Goal: Task Accomplishment & Management: Complete application form

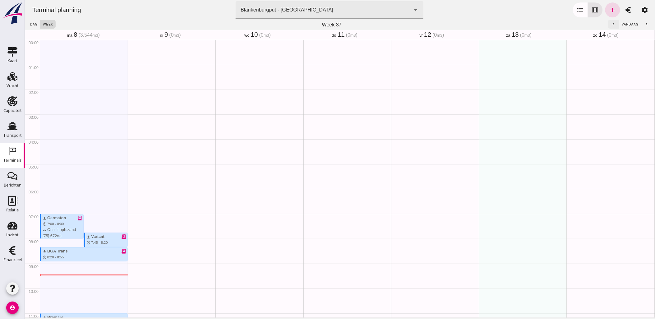
click at [608, 21] on button "chevron_left" at bounding box center [613, 24] width 11 height 9
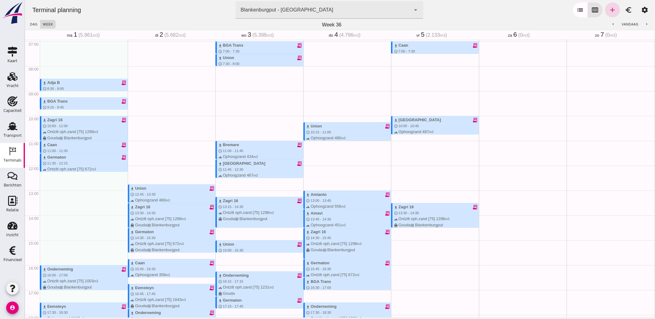
scroll to position [138, 0]
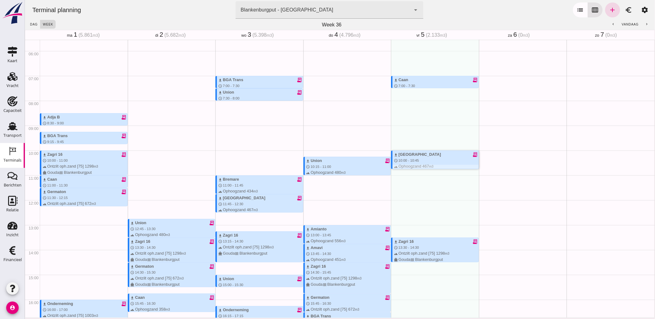
click at [472, 154] on icon "receipt_long" at bounding box center [475, 155] width 6 height 6
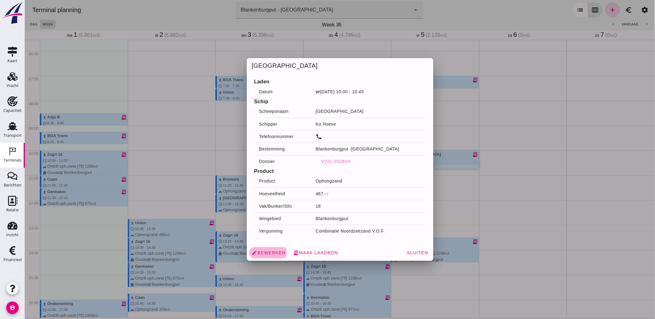
click at [261, 252] on span "edit Bewerken" at bounding box center [269, 253] width 34 height 6
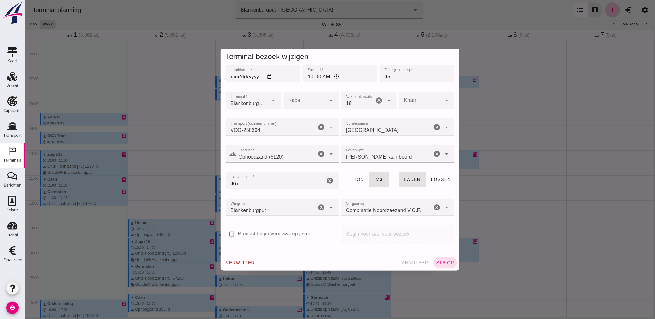
click at [324, 78] on input "10:00" at bounding box center [340, 73] width 75 height 17
click at [316, 76] on input "09:00" at bounding box center [340, 73] width 75 height 17
type input "09:45"
click at [448, 260] on span "sla op" at bounding box center [445, 262] width 18 height 5
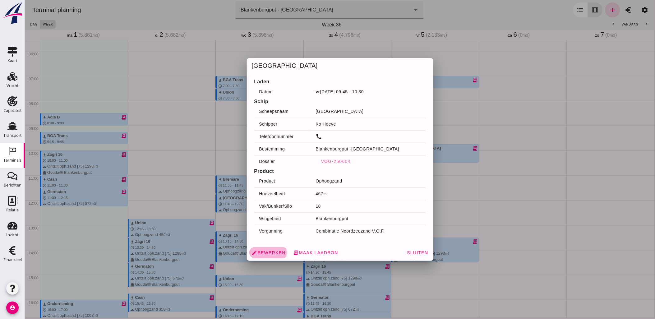
click at [268, 255] on span "edit Bewerken" at bounding box center [269, 253] width 34 height 6
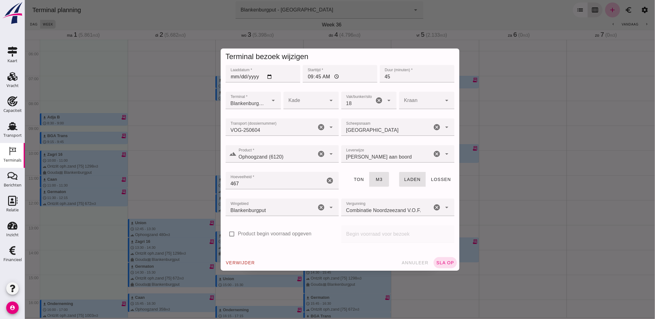
click at [316, 75] on input "09:45" at bounding box center [340, 73] width 75 height 17
type input "09:15"
click at [445, 259] on button "sla op" at bounding box center [444, 262] width 23 height 11
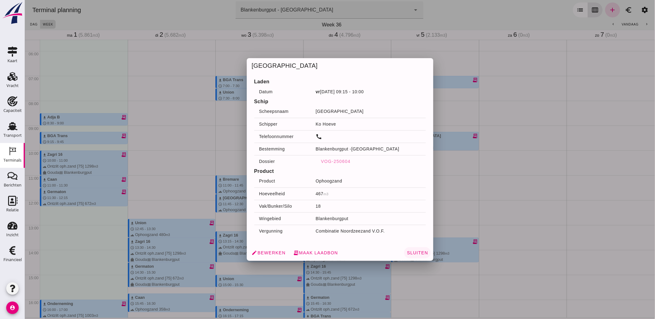
click at [416, 254] on span "Sluiten" at bounding box center [416, 252] width 21 height 5
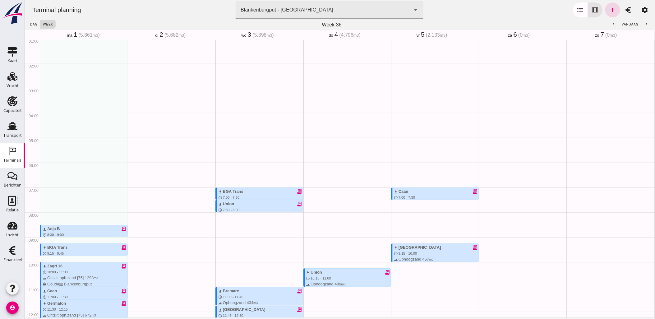
scroll to position [0, 0]
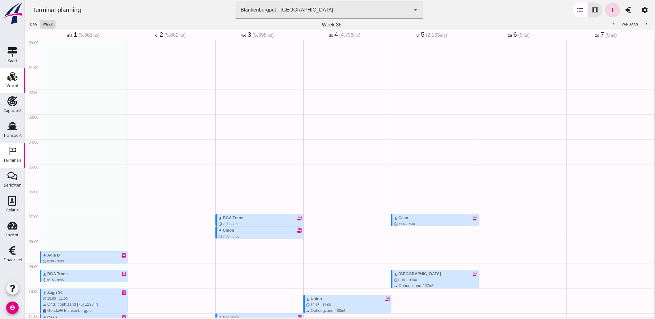
click at [10, 84] on div "Vracht" at bounding box center [13, 86] width 12 height 4
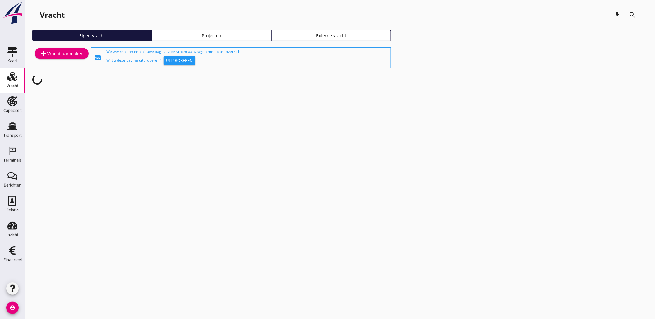
click at [201, 34] on div "Projecten" at bounding box center [212, 35] width 114 height 7
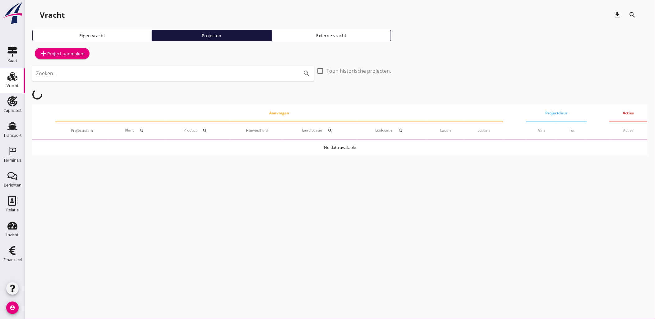
click at [114, 73] on input "Zoeken..." at bounding box center [164, 73] width 257 height 10
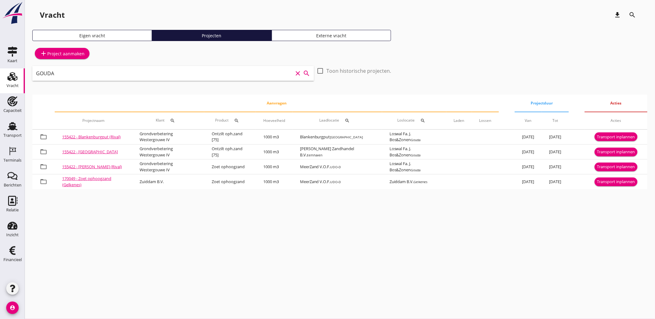
type input "GOUDA"
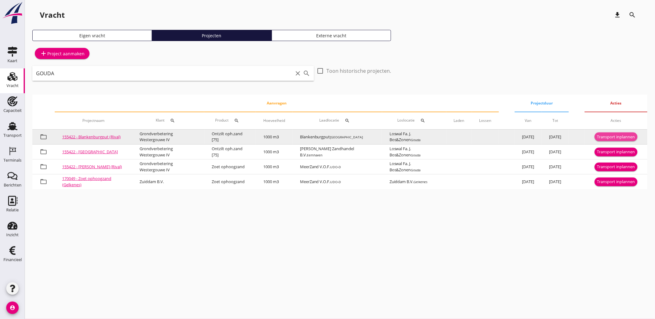
click at [618, 135] on div "Transport inplannen" at bounding box center [616, 137] width 38 height 6
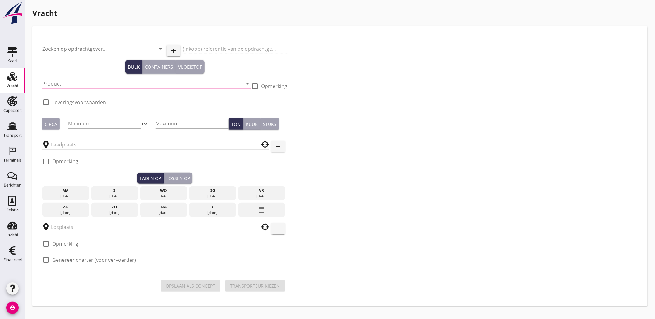
type input "Grondverbetering Westergouwe IV"
type input "Ontzilt oph.zand [75] (6120)"
type input "1000"
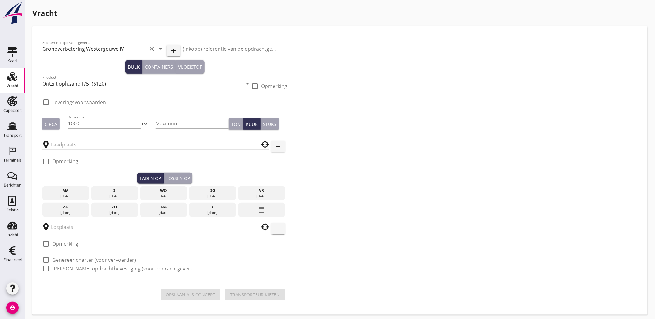
type input "Blankenburgput"
checkbox input "true"
type input "Loswal Fa. J. Bos&Zonen"
checkbox input "true"
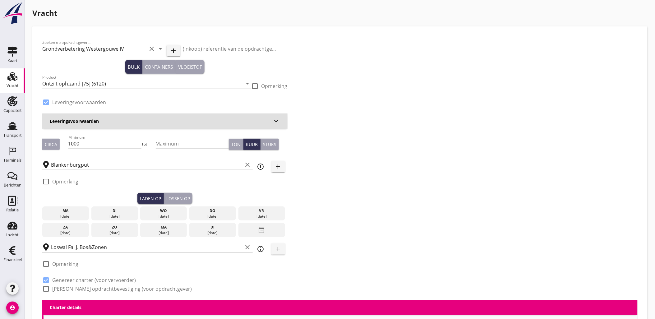
type input "2.2"
radio input "false"
click at [75, 212] on div "ma" at bounding box center [66, 211] width 44 height 6
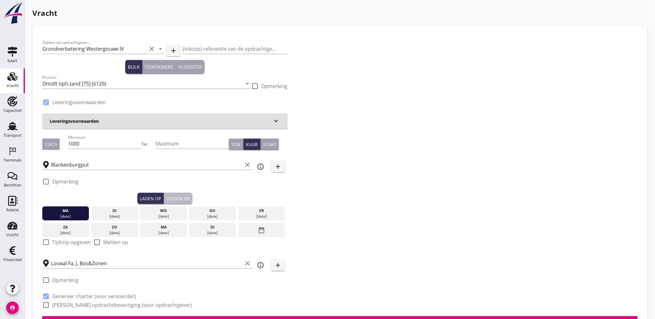
click at [179, 199] on div "Lossen op" at bounding box center [178, 198] width 24 height 7
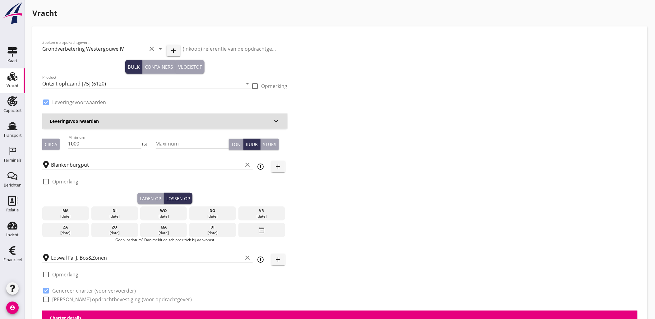
click at [117, 211] on div "di" at bounding box center [115, 211] width 44 height 6
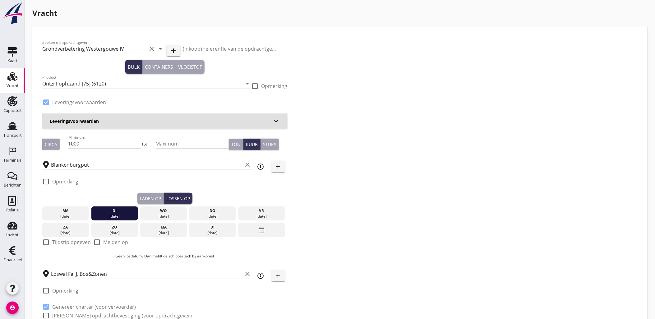
click at [73, 214] on div "[DATE]" at bounding box center [66, 217] width 44 height 6
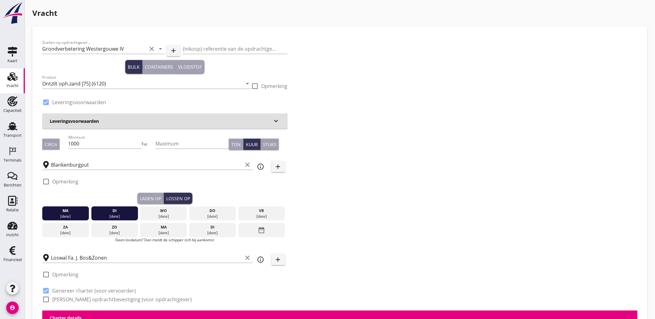
click at [147, 196] on div "Laden op" at bounding box center [150, 198] width 21 height 7
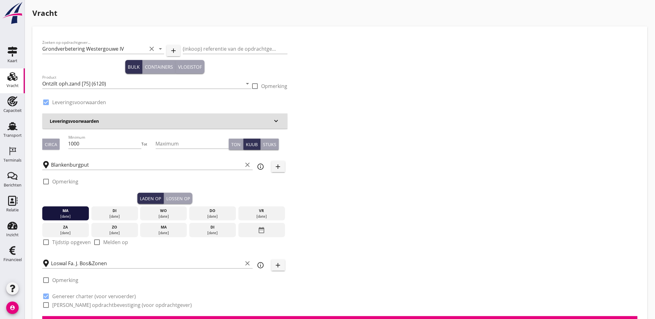
click at [71, 241] on label "Tijdstip opgeven" at bounding box center [71, 242] width 39 height 6
checkbox input "true"
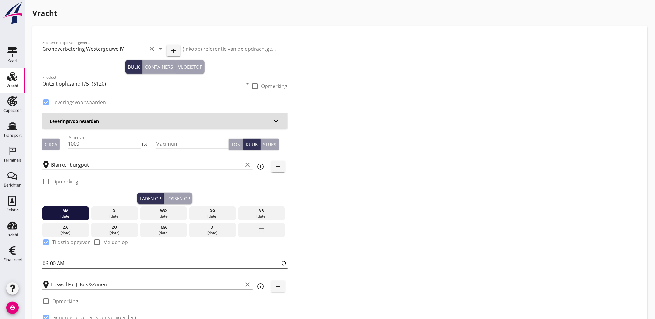
click at [78, 260] on input "06:00" at bounding box center [164, 263] width 245 height 10
type input "16:00"
click at [188, 197] on div "Lossen op" at bounding box center [178, 198] width 24 height 7
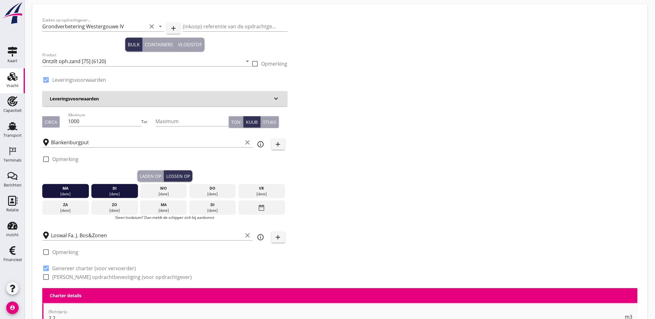
scroll to position [35, 0]
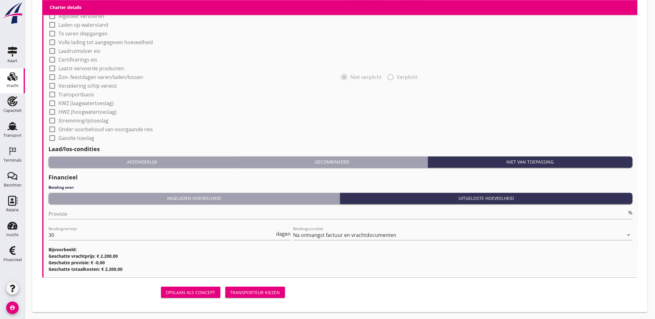
click at [276, 292] on div "Transporteur kiezen" at bounding box center [255, 292] width 50 height 7
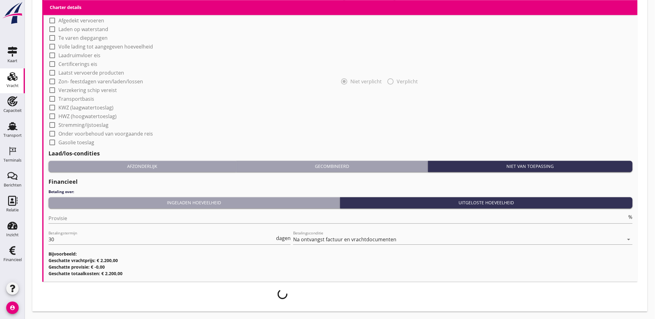
scroll to position [495, 0]
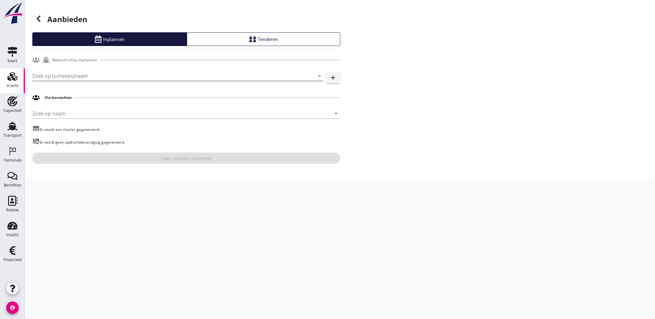
click at [90, 77] on input "Zoek op (scheeps)naam" at bounding box center [169, 76] width 274 height 10
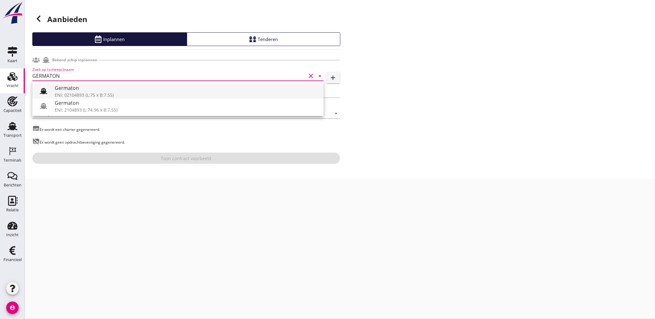
click at [86, 90] on div "Germaton" at bounding box center [187, 87] width 264 height 7
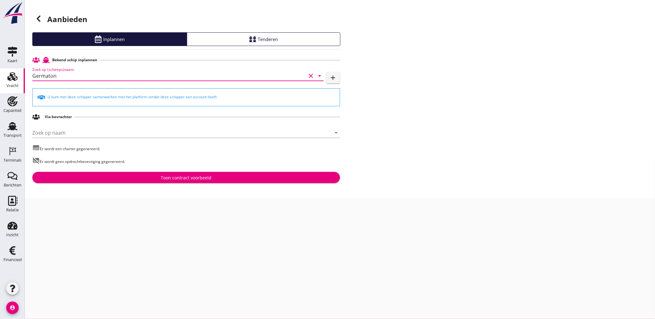
type input "Germaton"
click at [154, 170] on div "Bekend schip inplannen Zoek op (scheeps)naam Germaton clear arrow_drop_down add…" at bounding box center [186, 118] width 308 height 129
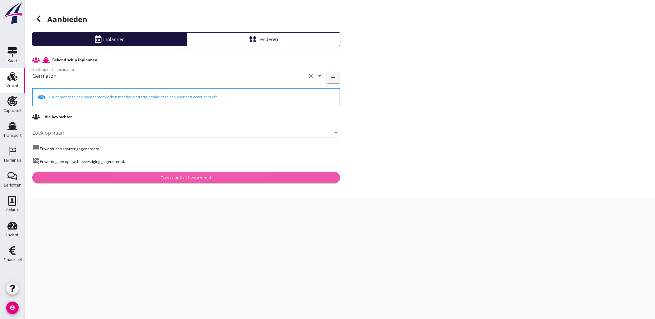
click at [159, 173] on button "Toon contract voorbeeld" at bounding box center [186, 177] width 308 height 11
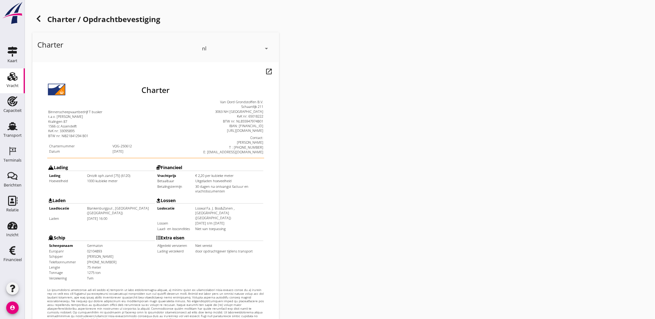
scroll to position [141, 0]
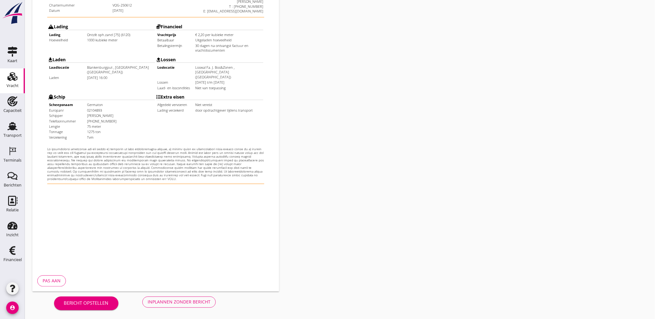
drag, startPoint x: 191, startPoint y: 311, endPoint x: 190, endPoint y: 301, distance: 10.3
click at [190, 302] on div "Bericht opstellen Inplannen zonder bericht" at bounding box center [134, 302] width 205 height 21
click at [190, 301] on div "Inplannen zonder bericht" at bounding box center [179, 302] width 63 height 7
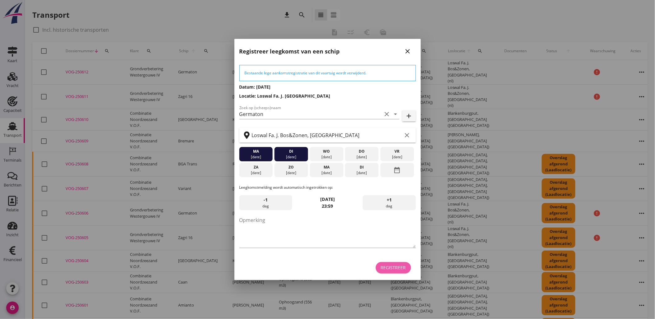
click at [391, 267] on div "Registreer" at bounding box center [393, 267] width 25 height 7
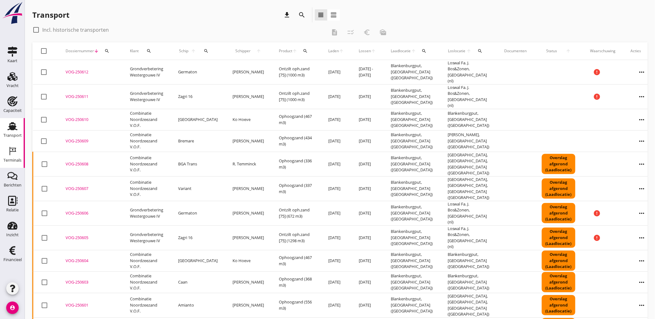
click at [14, 159] on div "Terminals" at bounding box center [12, 160] width 18 height 4
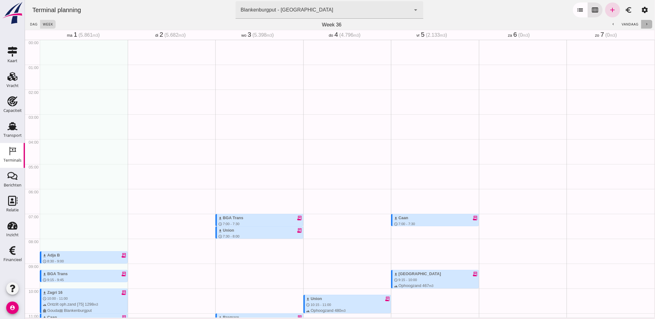
click at [645, 24] on icon "chevron_right" at bounding box center [647, 24] width 4 height 4
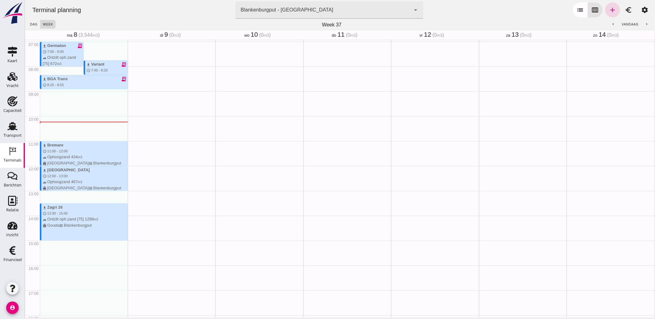
scroll to position [173, 0]
drag, startPoint x: 73, startPoint y: 248, endPoint x: 81, endPoint y: 255, distance: 10.3
click at [81, 255] on div "download Germaton receipt_long schedule 7:00 - 8:00 terrain Ontzilt oph.zand [7…" at bounding box center [83, 165] width 88 height 597
click at [609, 12] on icon "add" at bounding box center [612, 9] width 7 height 7
type input "Combinatie Noordzeezand V.O.F."
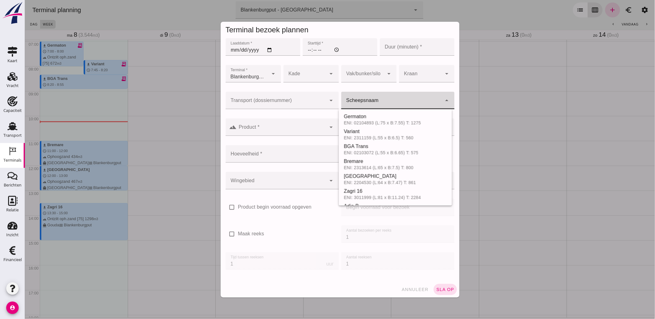
click at [391, 102] on input "Scheepsnaam" at bounding box center [391, 103] width 101 height 7
click at [393, 119] on div "Germaton" at bounding box center [400, 116] width 93 height 7
type input "Germaton"
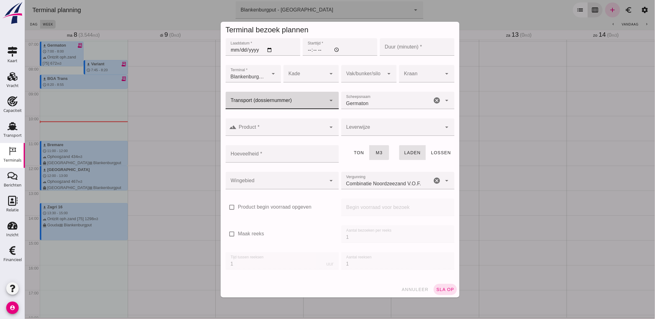
click at [294, 98] on div at bounding box center [275, 100] width 101 height 17
click at [326, 101] on div "arrow_drop_down" at bounding box center [330, 100] width 9 height 17
click at [329, 100] on icon "arrow_drop_down" at bounding box center [330, 100] width 7 height 7
click at [329, 101] on icon "arrow_drop_down" at bounding box center [330, 100] width 7 height 7
click at [311, 103] on input "Transport (dossiernummer)" at bounding box center [275, 103] width 101 height 7
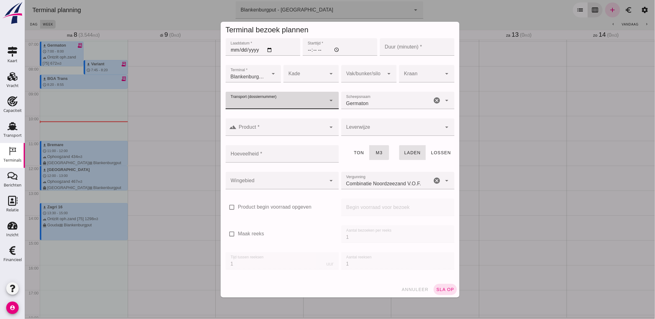
type input "G"
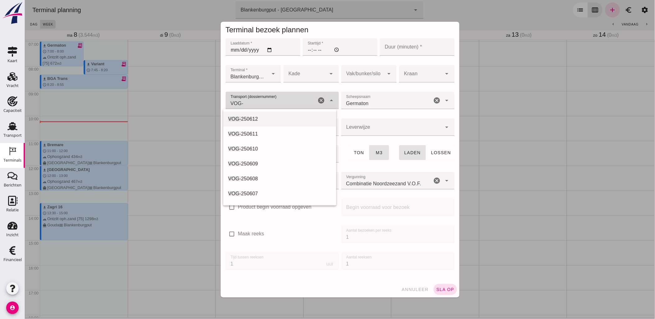
click at [301, 117] on div "VOG- 250612" at bounding box center [279, 118] width 103 height 7
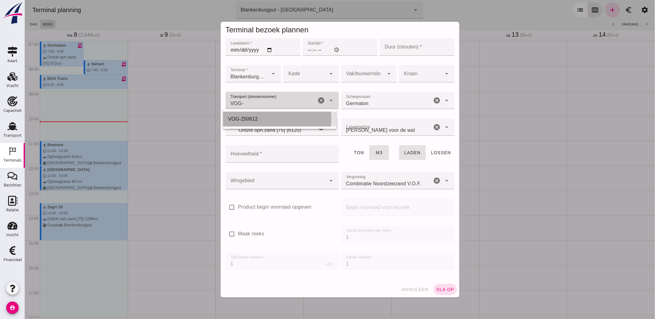
type input "VOG-250612"
type input "franco_on_shore"
type input "VOG-250612"
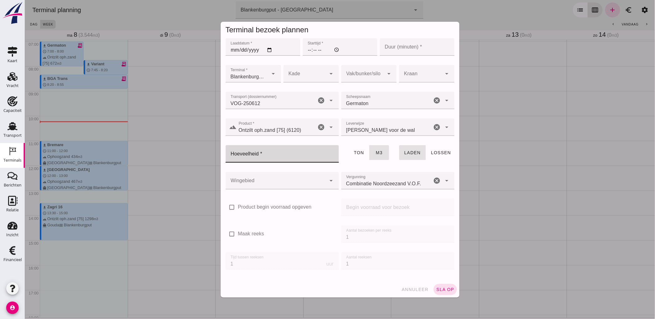
click at [290, 159] on input "Hoeveelheid *" at bounding box center [279, 153] width 109 height 17
type input "672"
click at [293, 186] on div at bounding box center [275, 180] width 101 height 17
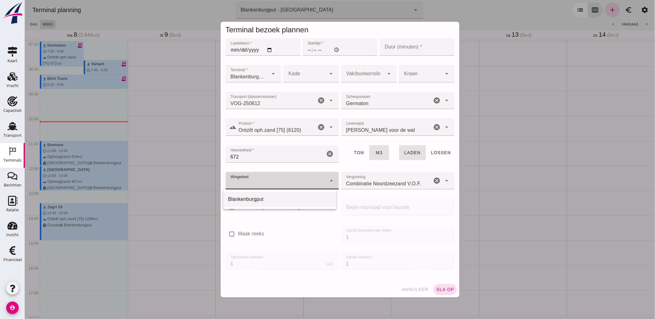
click at [291, 197] on div "Blankenburgput" at bounding box center [279, 199] width 103 height 7
type input "333"
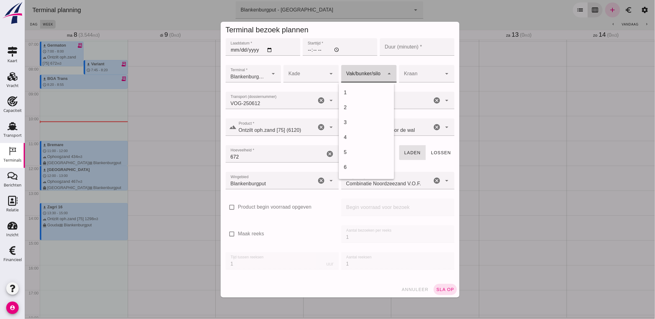
click at [379, 72] on div at bounding box center [362, 73] width 43 height 17
click at [360, 105] on div "18" at bounding box center [366, 104] width 45 height 7
type input "366"
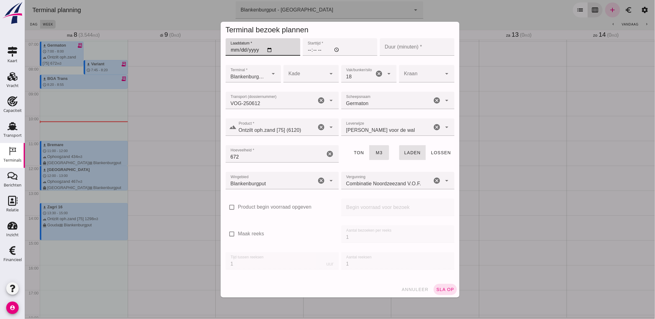
click at [296, 50] on input "Laaddatum *" at bounding box center [262, 46] width 75 height 17
click at [269, 51] on input "Laaddatum *" at bounding box center [262, 46] width 75 height 17
type input "[DATE]"
click at [307, 49] on input "Starttijd *" at bounding box center [340, 46] width 75 height 17
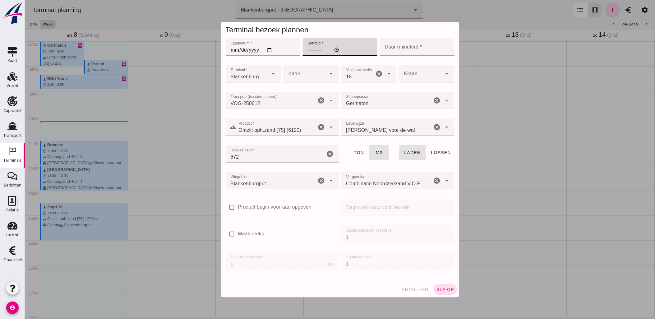
type input "16:00"
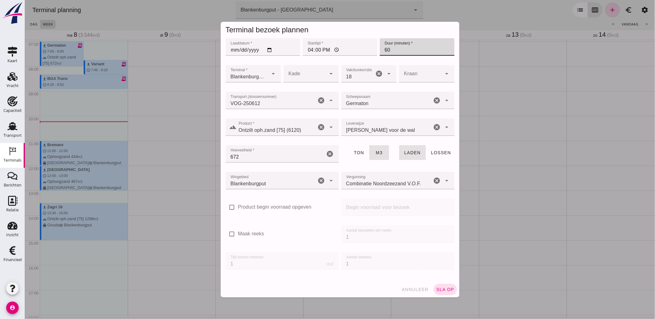
type input "60"
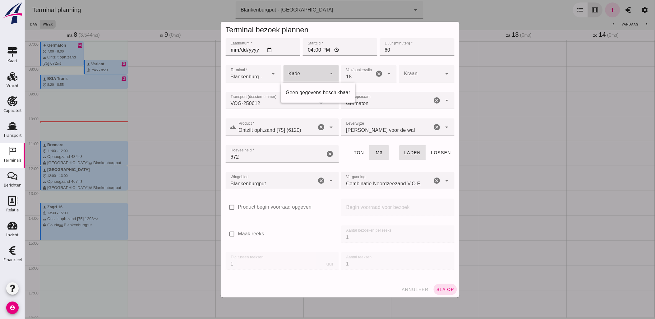
click at [313, 81] on div at bounding box center [304, 73] width 43 height 17
click at [314, 77] on div at bounding box center [304, 73] width 43 height 17
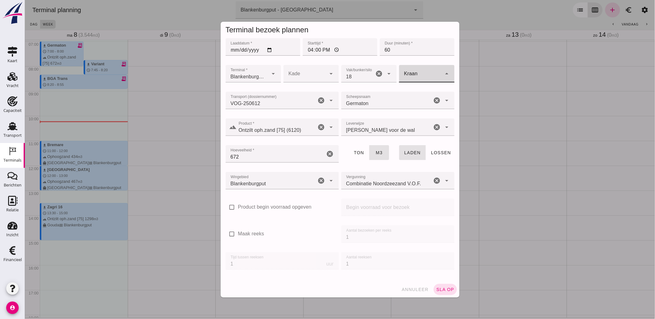
click at [436, 76] on div at bounding box center [420, 73] width 43 height 17
click at [448, 289] on span "sla op" at bounding box center [445, 289] width 18 height 5
